Goal: Find specific page/section: Find specific page/section

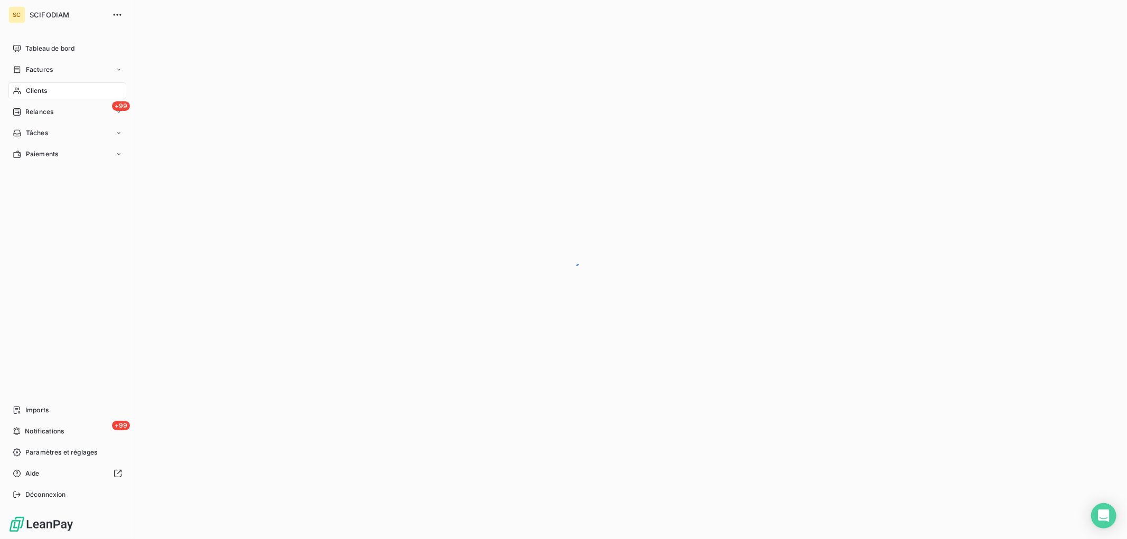
click at [20, 88] on icon at bounding box center [17, 91] width 9 height 8
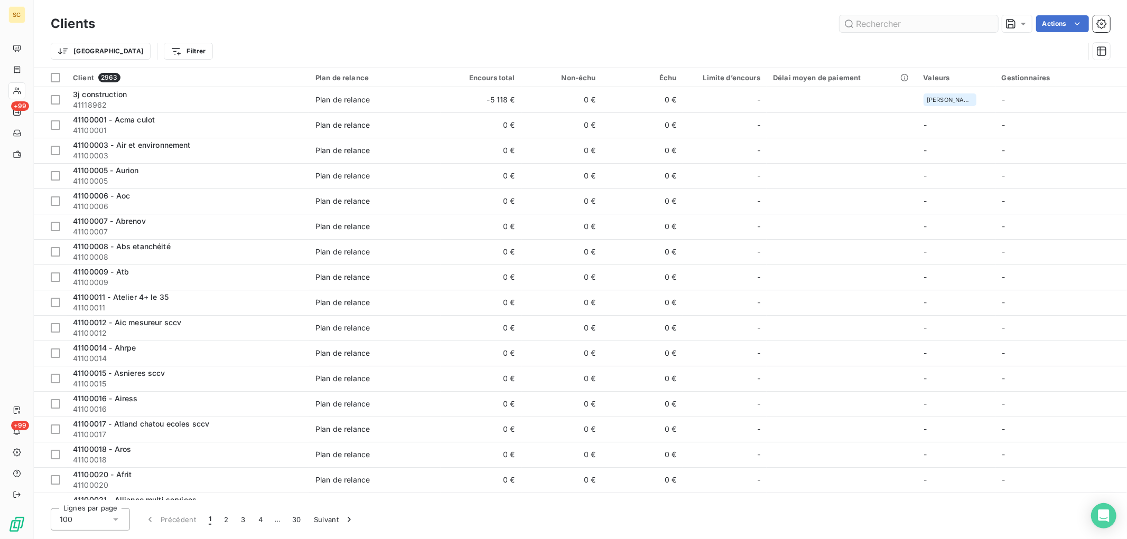
click at [939, 23] on input "text" at bounding box center [919, 23] width 159 height 17
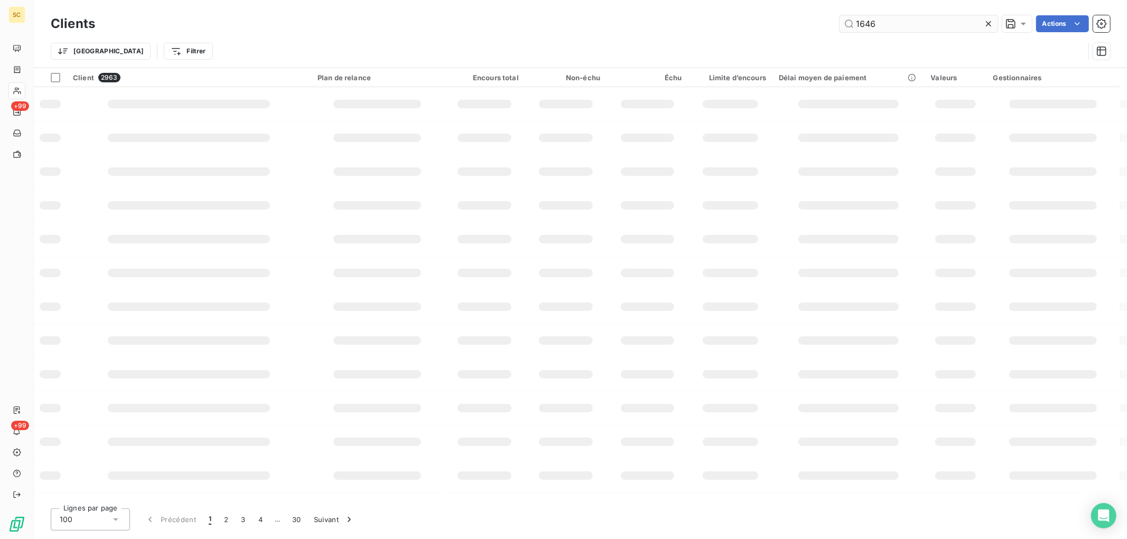
type input "1646"
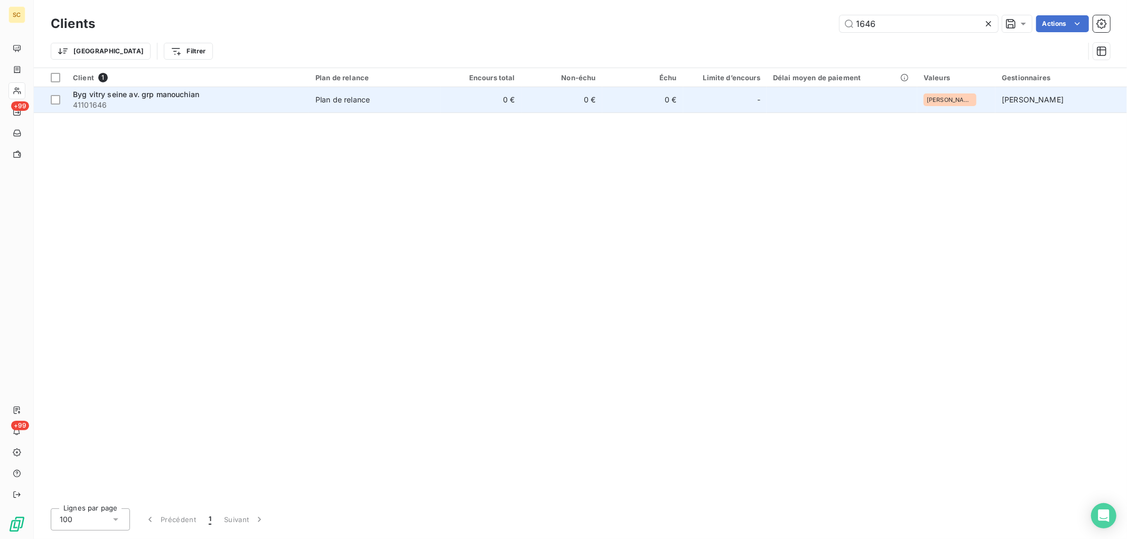
click at [469, 96] on td "0 €" at bounding box center [481, 99] width 81 height 25
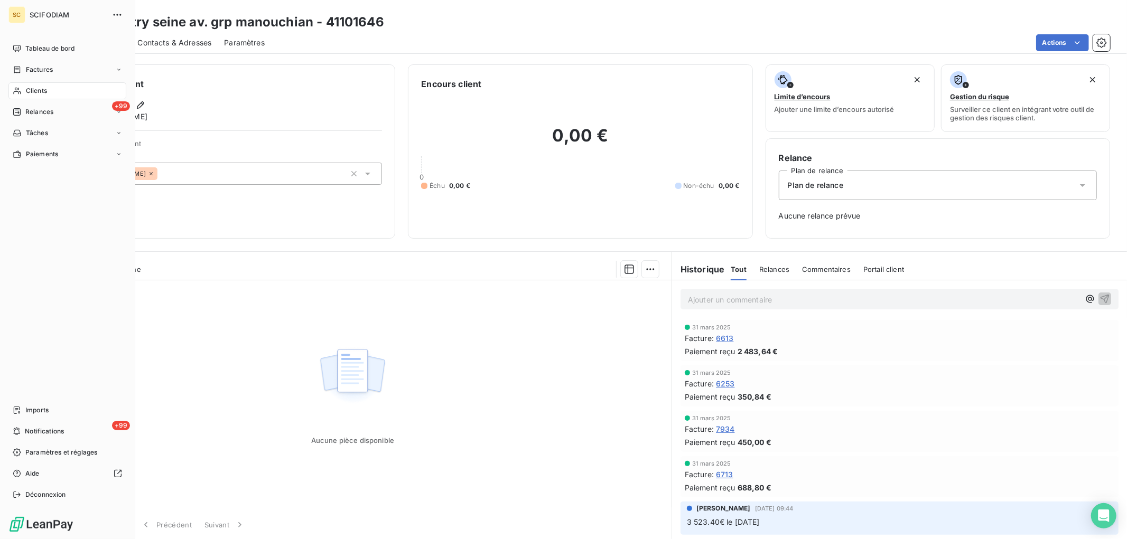
click at [26, 92] on span "Clients" at bounding box center [36, 91] width 21 height 10
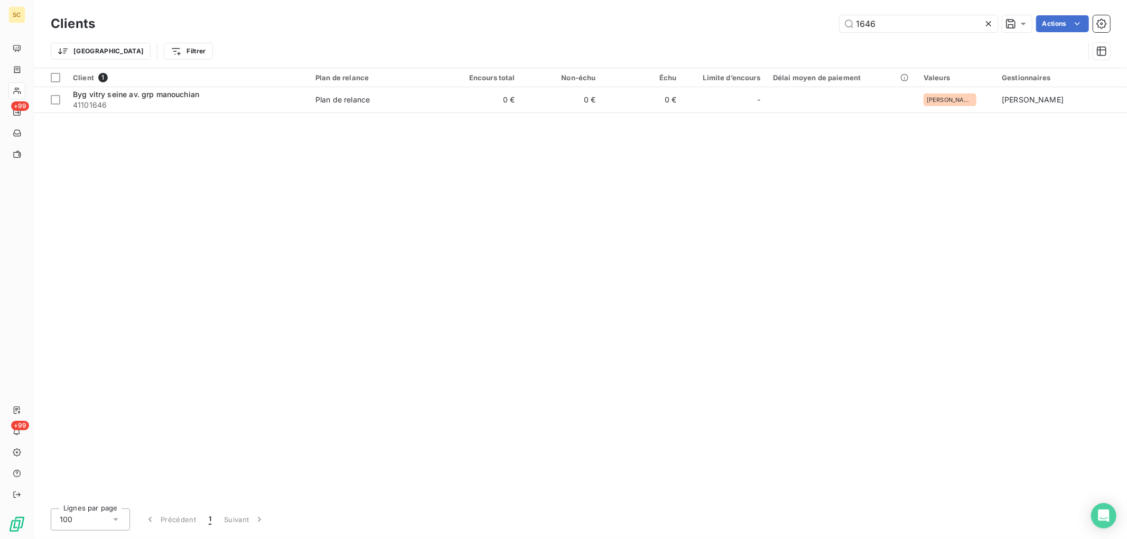
drag, startPoint x: 741, startPoint y: 28, endPoint x: 734, endPoint y: 28, distance: 6.9
click at [734, 28] on div "1646 Actions" at bounding box center [609, 23] width 1002 height 17
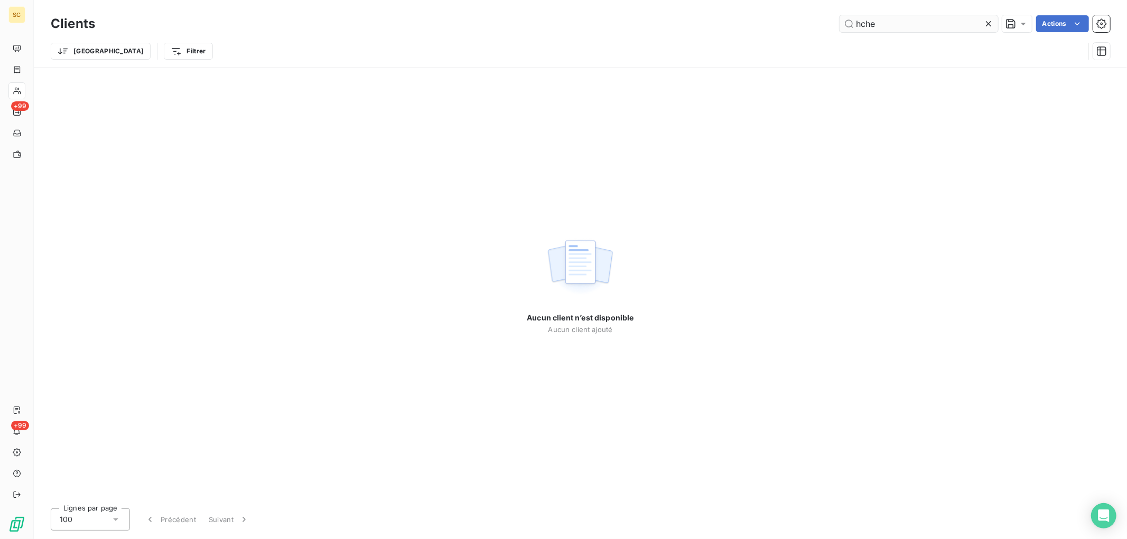
click at [863, 24] on input "hche" at bounding box center [919, 23] width 159 height 17
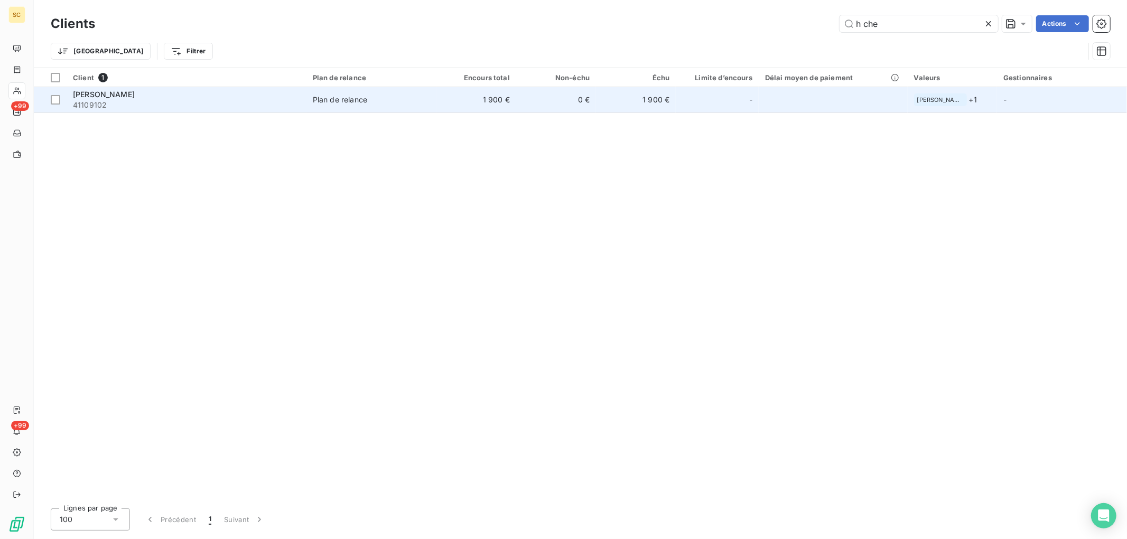
type input "h che"
click at [516, 98] on td "1 900 €" at bounding box center [476, 99] width 80 height 25
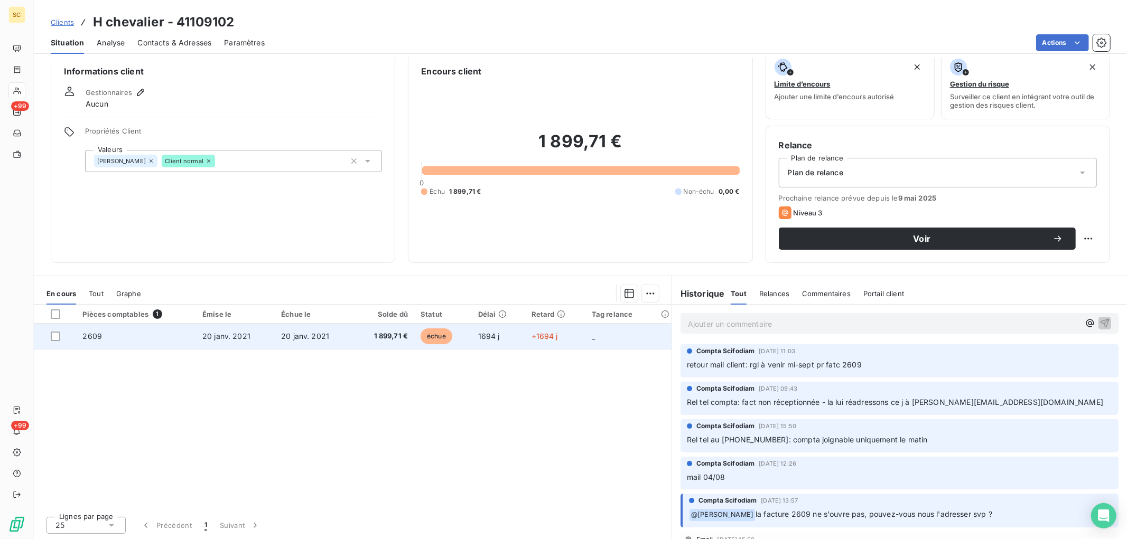
scroll to position [59, 0]
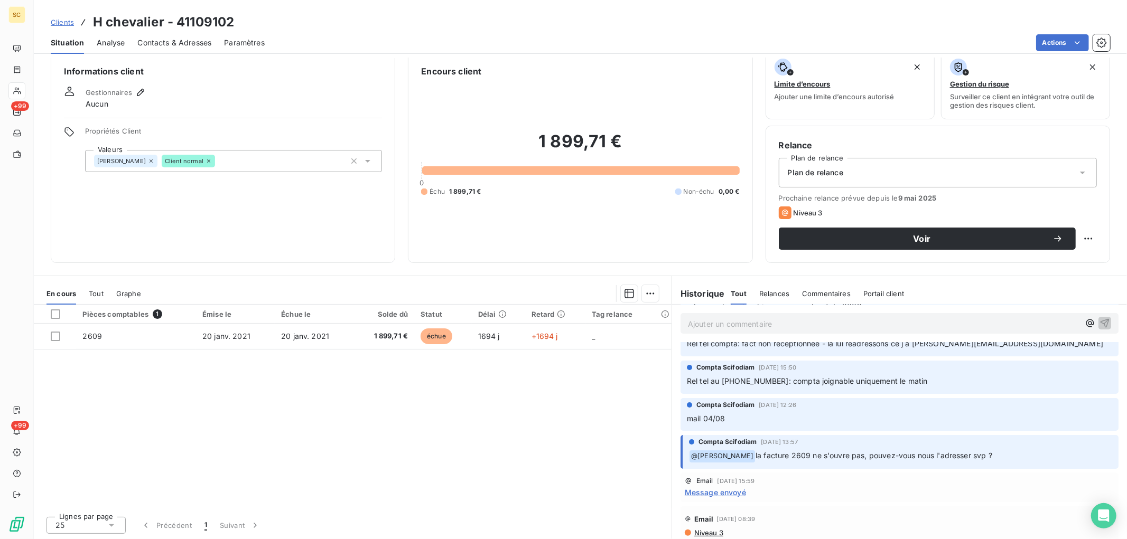
click at [102, 294] on span "Tout" at bounding box center [96, 294] width 15 height 8
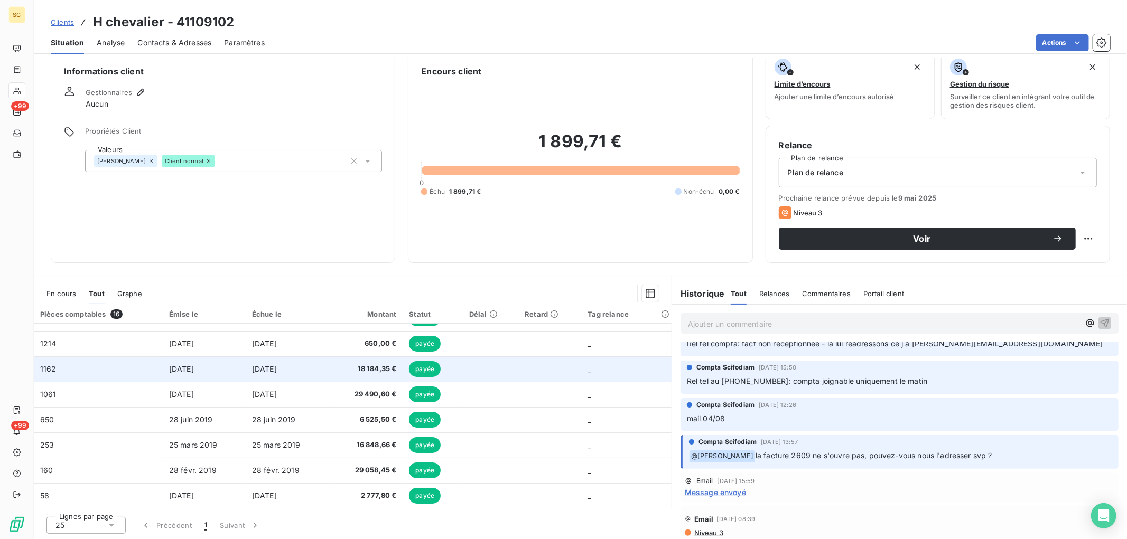
scroll to position [0, 0]
